Goal: Find specific page/section: Find specific page/section

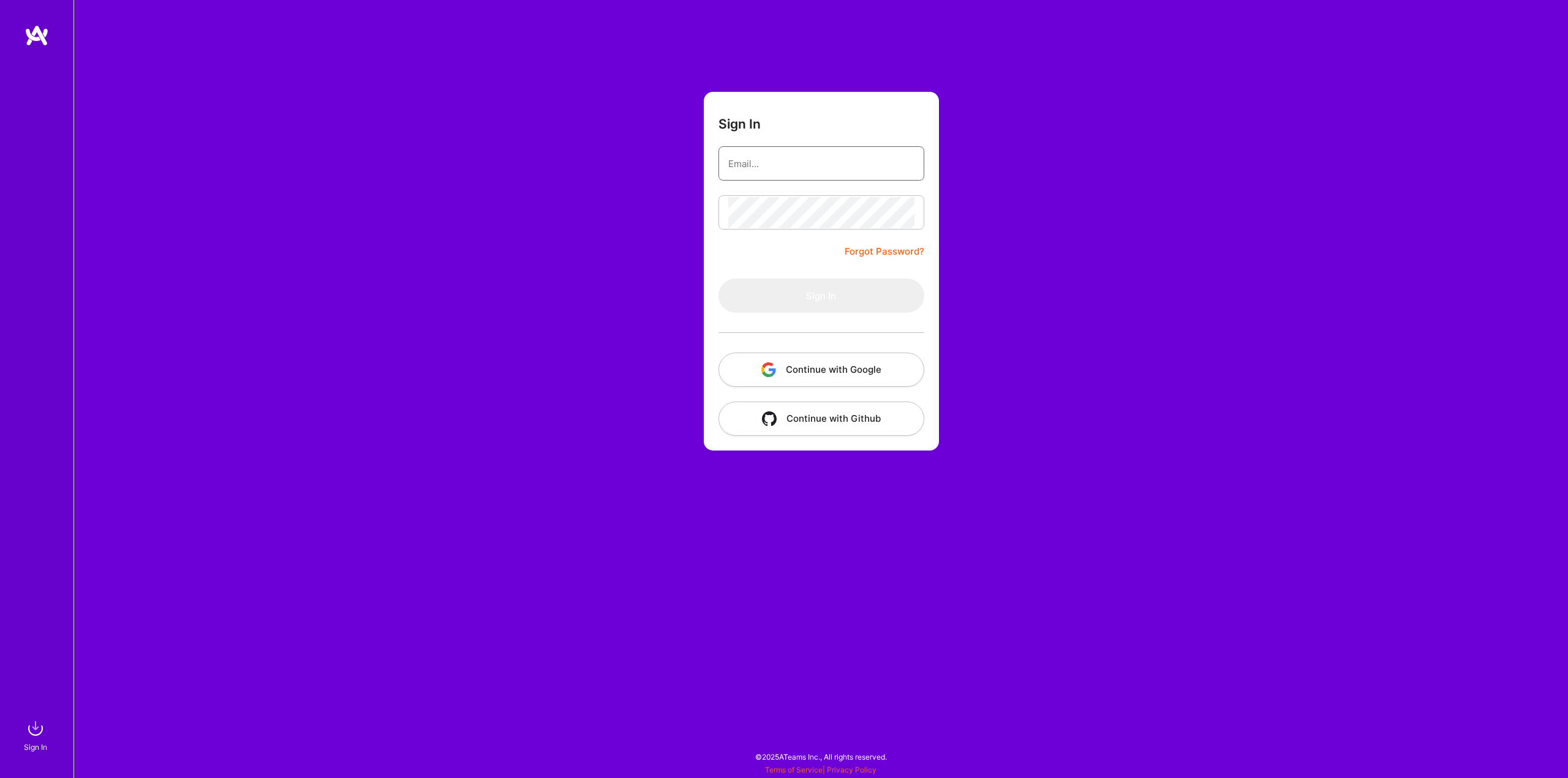
type input "[EMAIL_ADDRESS][DOMAIN_NAME]"
click at [775, 293] on button "Sign In" at bounding box center [822, 295] width 206 height 34
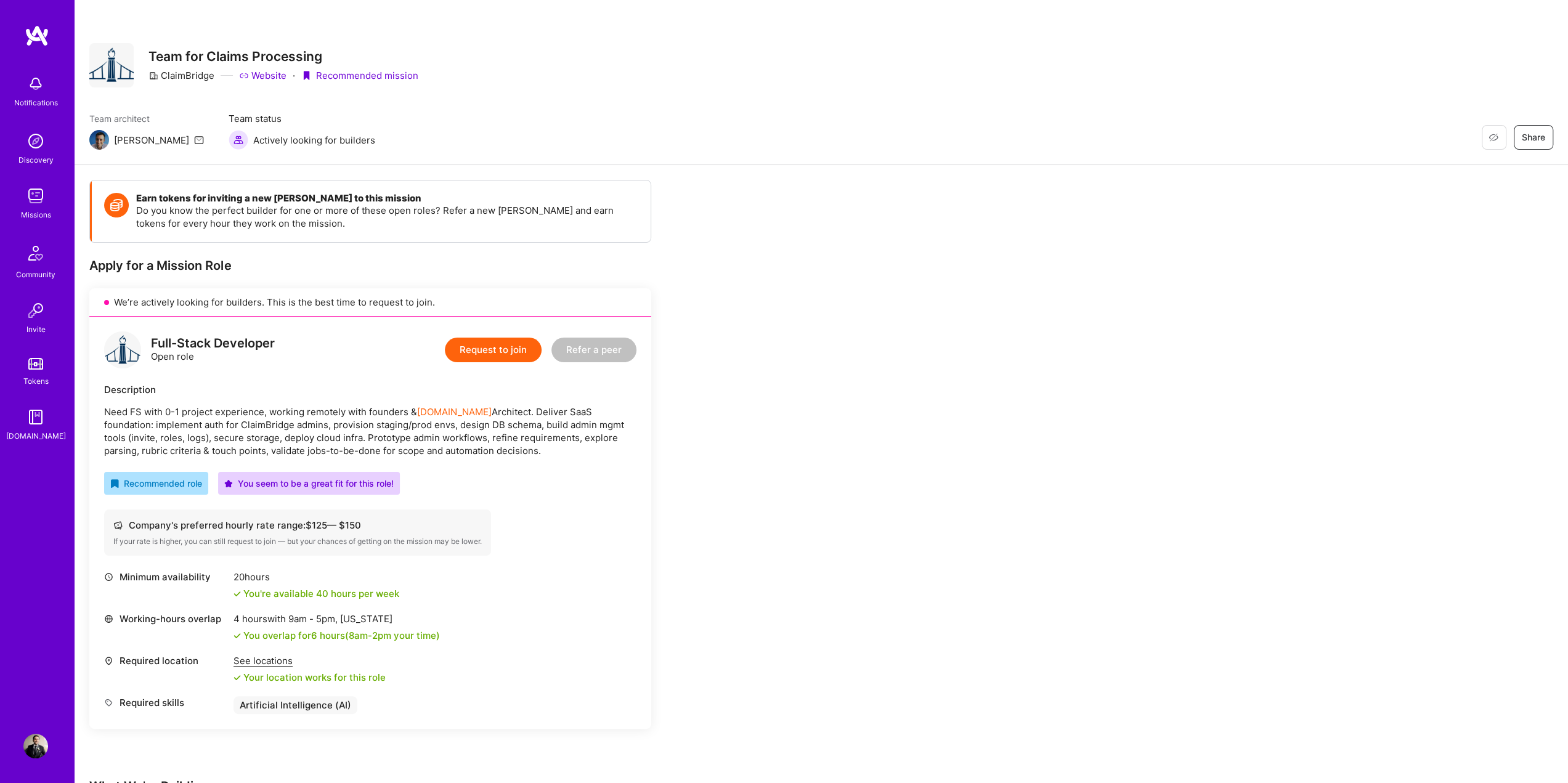
click at [970, 55] on div "Restore Not Interested Share Team for Claims Processing ClaimBridge Website · R…" at bounding box center [821, 65] width 1464 height 44
